Goal: Contribute content: Add original content to the website for others to see

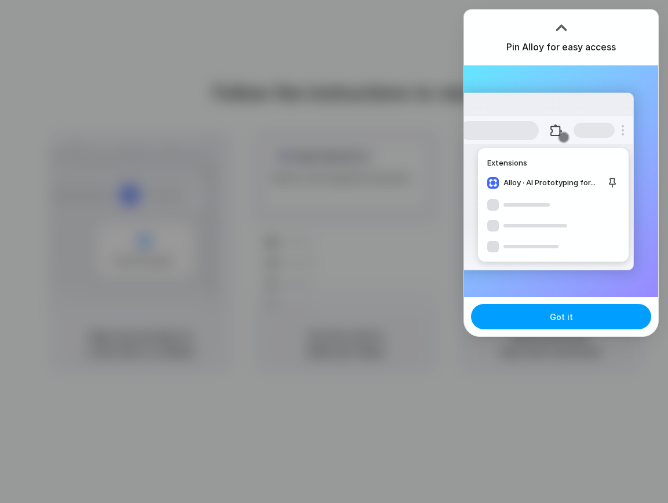
click at [565, 318] on span "Got it" at bounding box center [560, 317] width 23 height 12
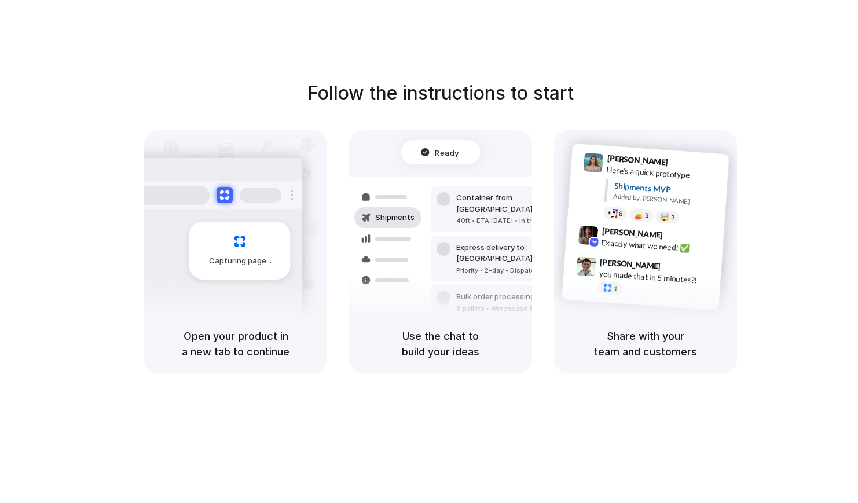
click at [633, 324] on div "Share with your team and customers" at bounding box center [645, 343] width 183 height 59
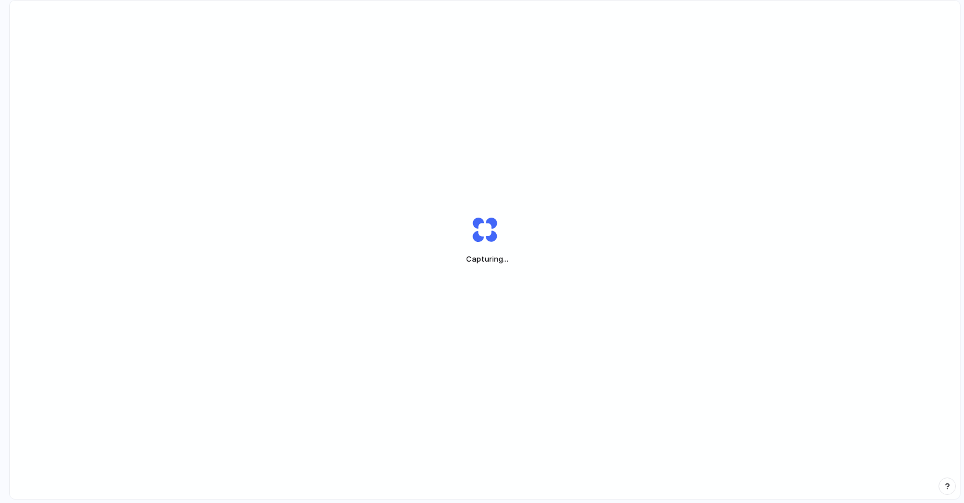
scroll to position [31, 0]
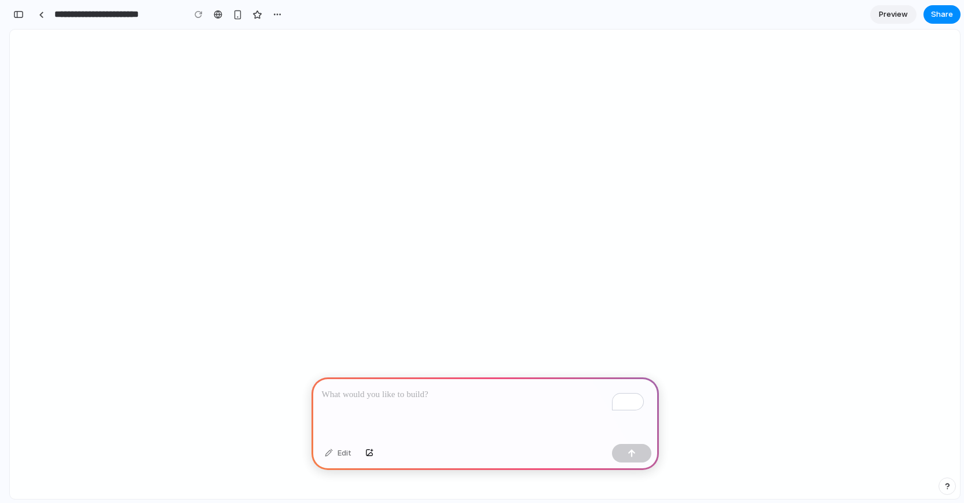
click at [430, 388] on p "To enrich screen reader interactions, please activate Accessibility in Grammarl…" at bounding box center [485, 395] width 327 height 14
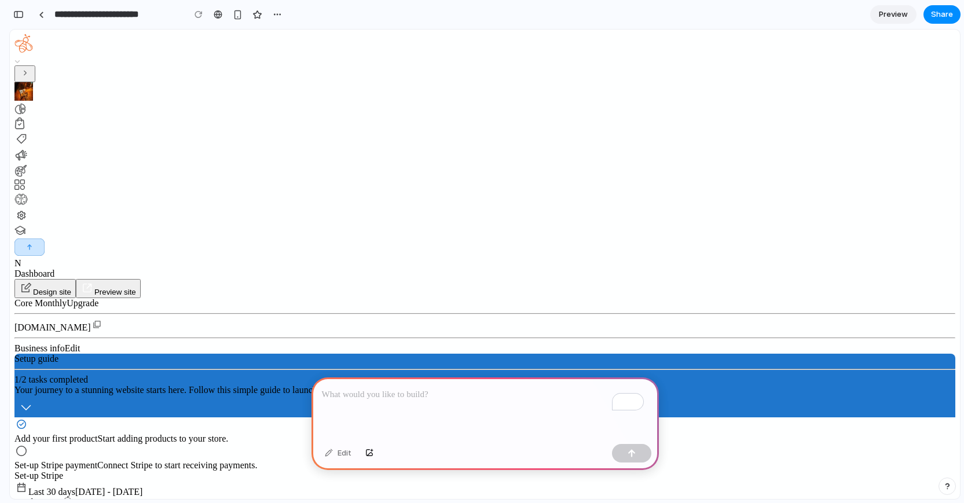
click at [398, 391] on p "To enrich screen reader interactions, please activate Accessibility in Grammarl…" at bounding box center [485, 395] width 327 height 14
click at [371, 454] on div "button" at bounding box center [369, 453] width 8 height 7
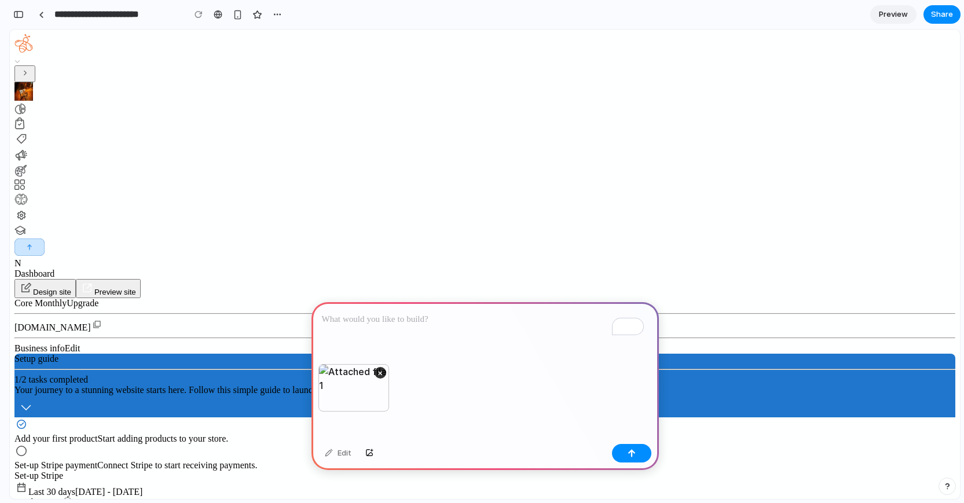
click at [389, 329] on div "To enrich screen reader interactions, please activate Accessibility in Grammarl…" at bounding box center [484, 333] width 347 height 62
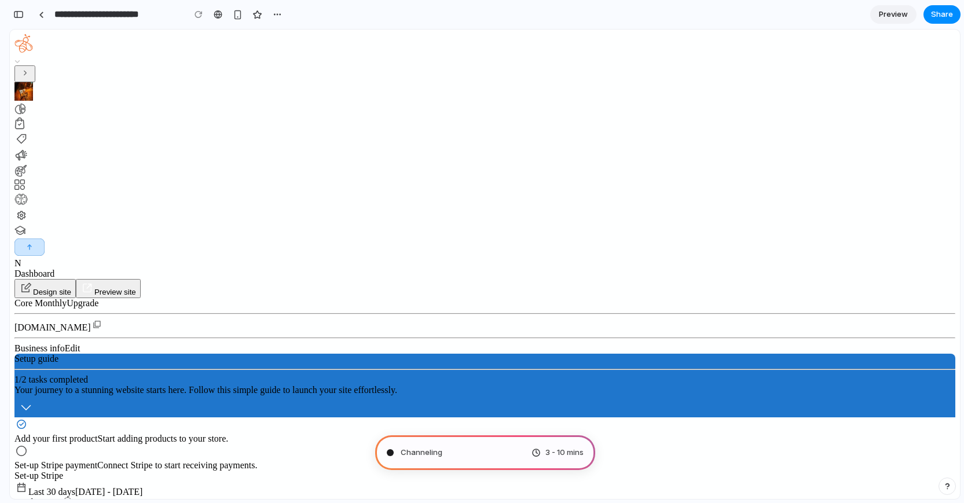
scroll to position [10, 0]
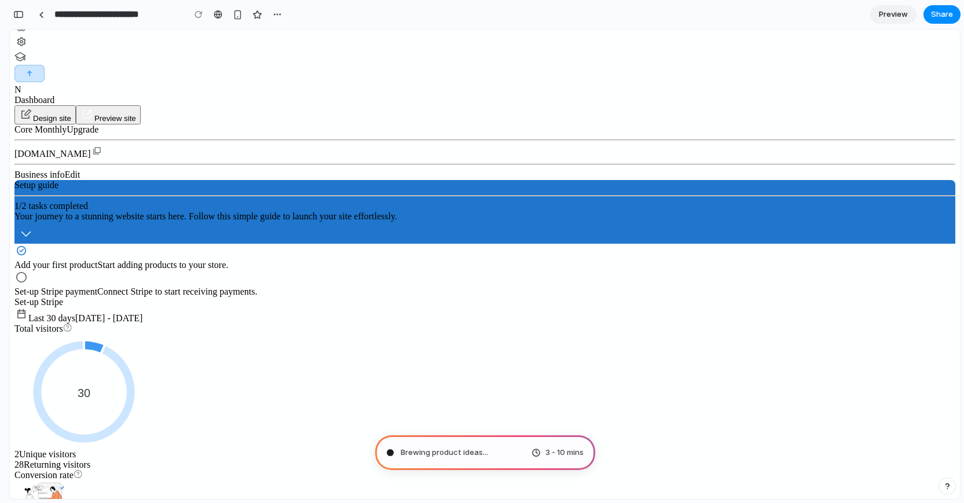
scroll to position [0, 0]
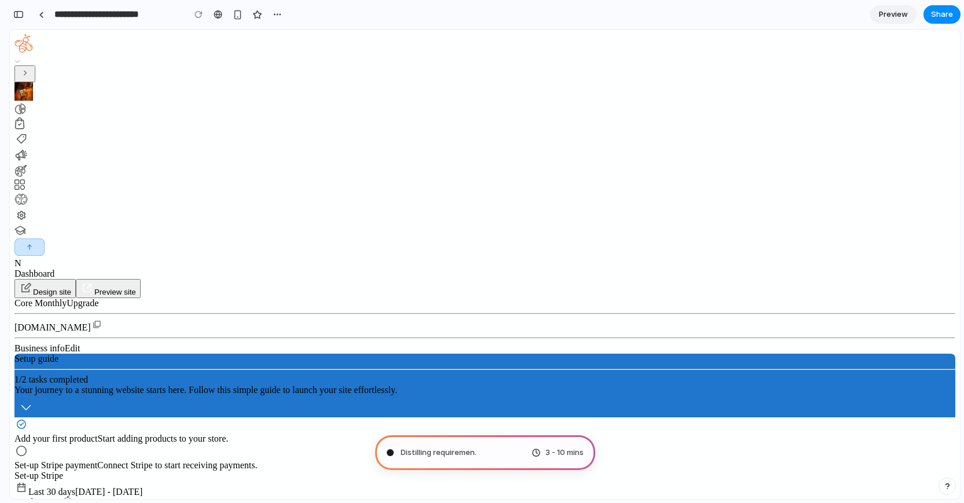
type input "**********"
click at [508, 453] on div "Calculating user delight 3 - 10 mins" at bounding box center [485, 452] width 220 height 35
click at [449, 449] on span "Calculating user delight ..." at bounding box center [447, 453] width 93 height 12
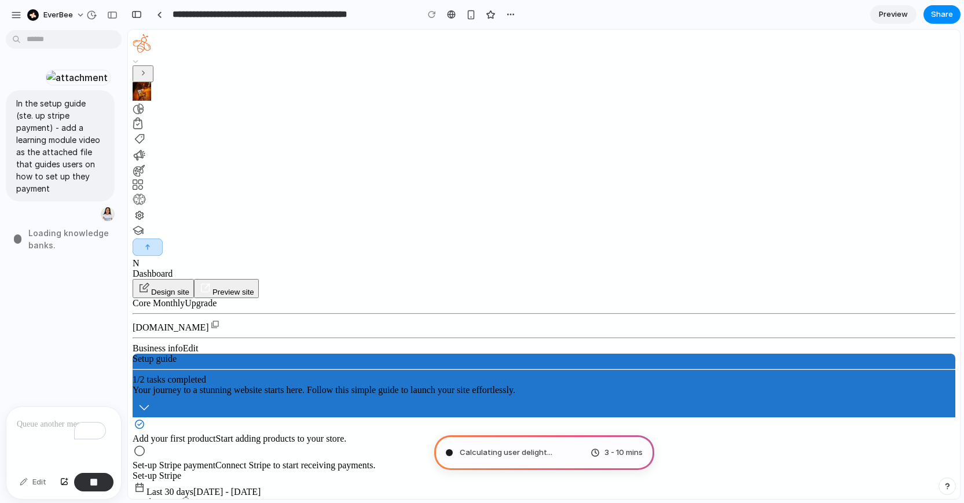
click at [53, 251] on span "Loading knowledge banks ." at bounding box center [74, 239] width 92 height 24
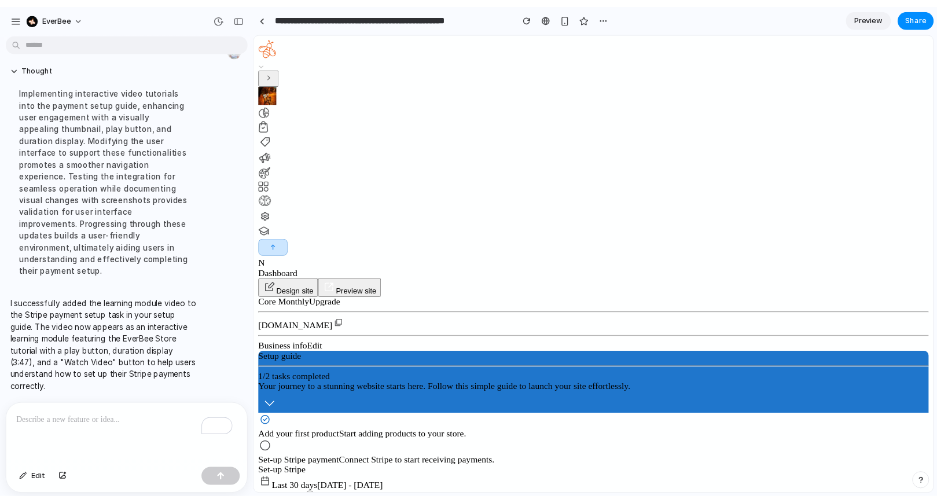
scroll to position [219, 0]
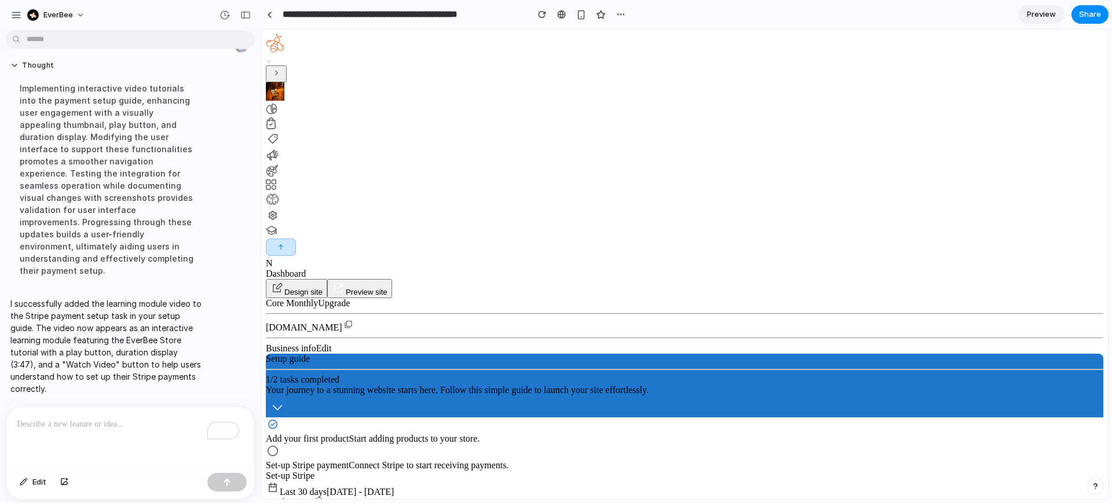
click at [148, 423] on p "To enrich screen reader interactions, please activate Accessibility in Grammarl…" at bounding box center [130, 424] width 227 height 14
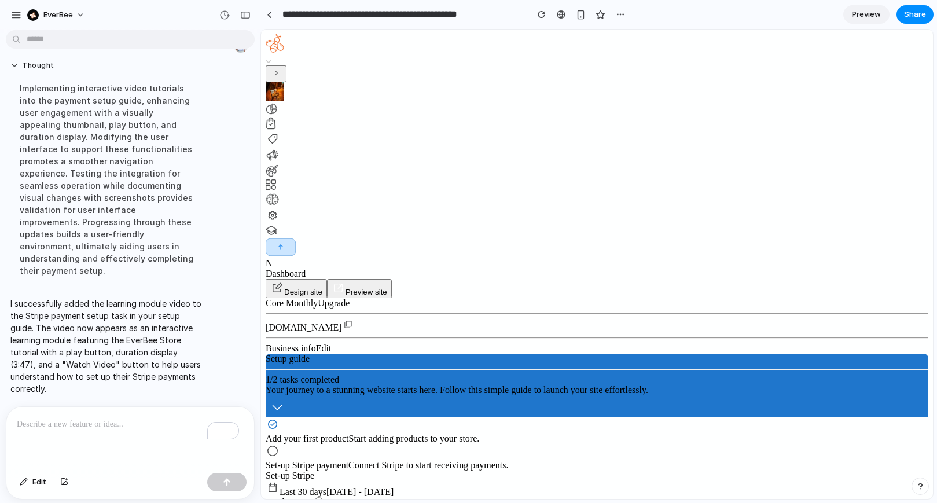
click at [141, 412] on div "To enrich screen reader interactions, please activate Accessibility in Grammarl…" at bounding box center [130, 437] width 248 height 61
click at [159, 417] on p "To enrich screen reader interactions, please activate Accessibility in Grammarl…" at bounding box center [130, 424] width 227 height 14
